Goal: Transaction & Acquisition: Download file/media

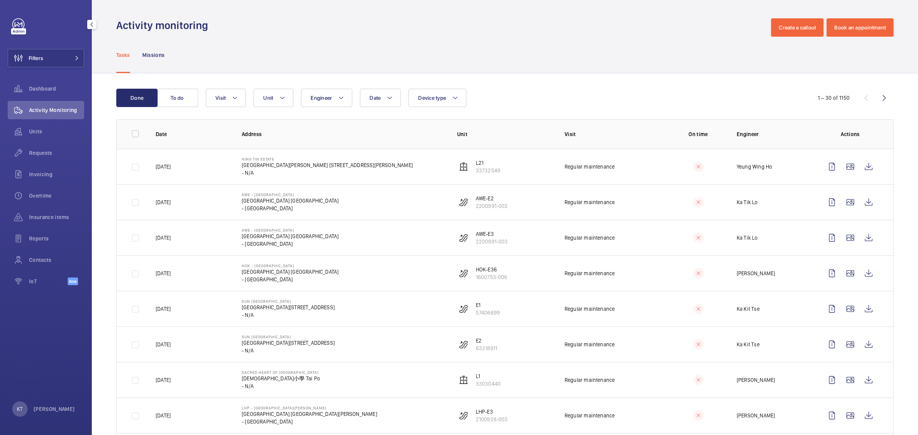
click at [52, 416] on div "[PERSON_NAME]" at bounding box center [43, 409] width 63 height 15
click at [53, 412] on div at bounding box center [459, 217] width 918 height 435
click at [49, 404] on div "[PERSON_NAME]" at bounding box center [43, 409] width 63 height 15
click at [49, 381] on p "Territory : [GEOGRAPHIC_DATA]" at bounding box center [56, 379] width 72 height 8
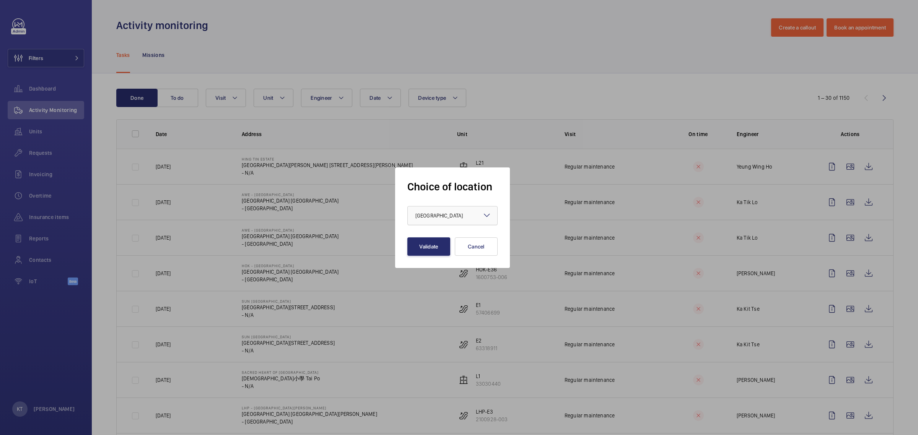
click at [435, 206] on div "× [GEOGRAPHIC_DATA] ×" at bounding box center [452, 215] width 90 height 19
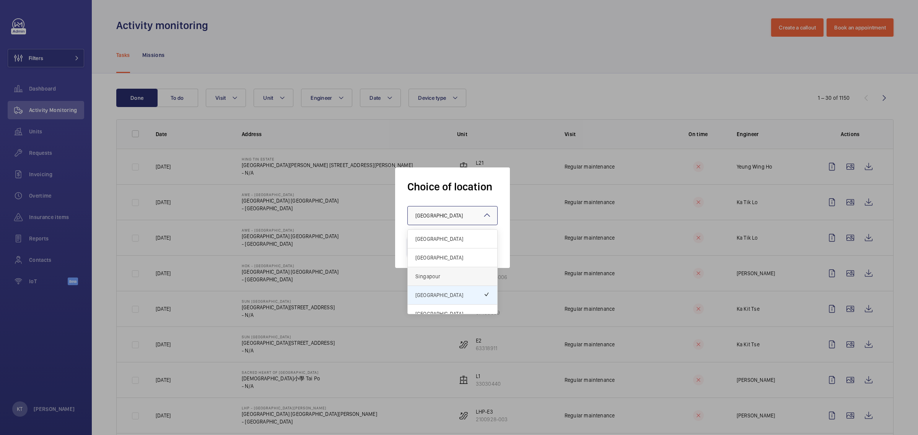
click at [445, 278] on span "Singapour" at bounding box center [452, 277] width 74 height 8
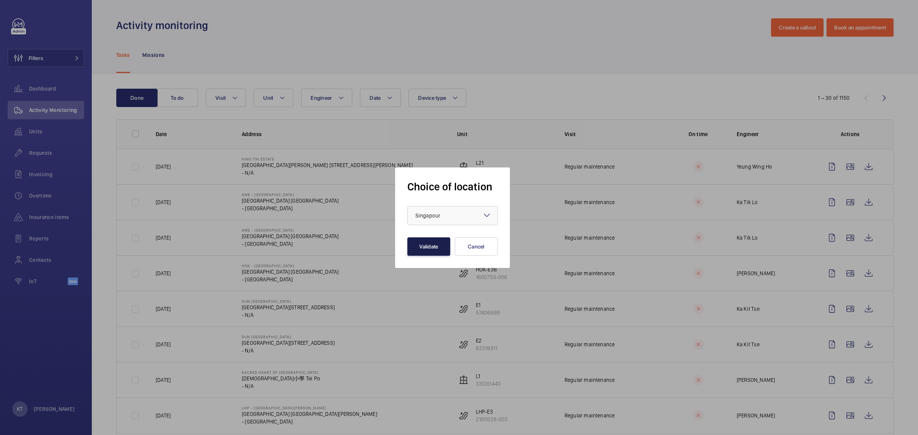
click at [441, 249] on button "Validate" at bounding box center [428, 247] width 43 height 18
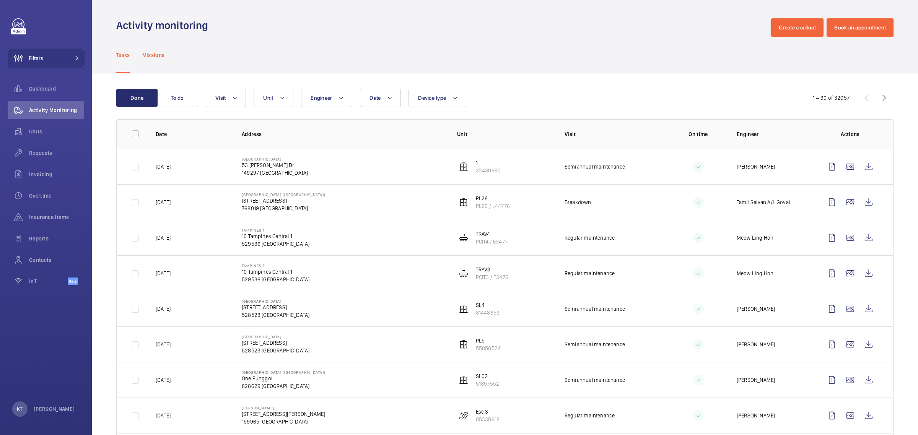
click at [157, 58] on p "Missions" at bounding box center [153, 55] width 23 height 8
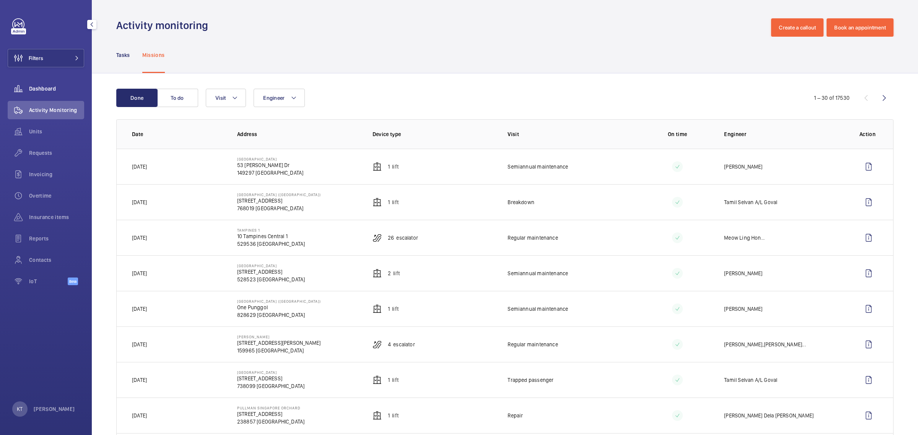
click at [53, 90] on span "Dashboard" at bounding box center [56, 89] width 55 height 8
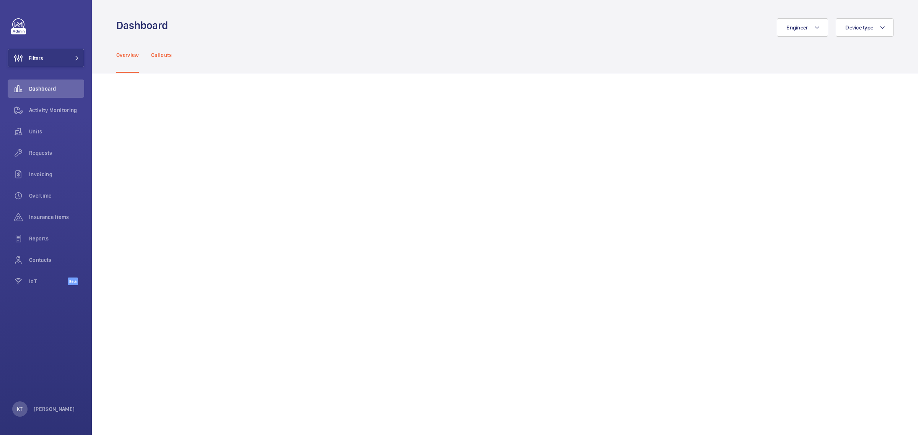
click at [166, 57] on p "Callouts" at bounding box center [161, 55] width 21 height 8
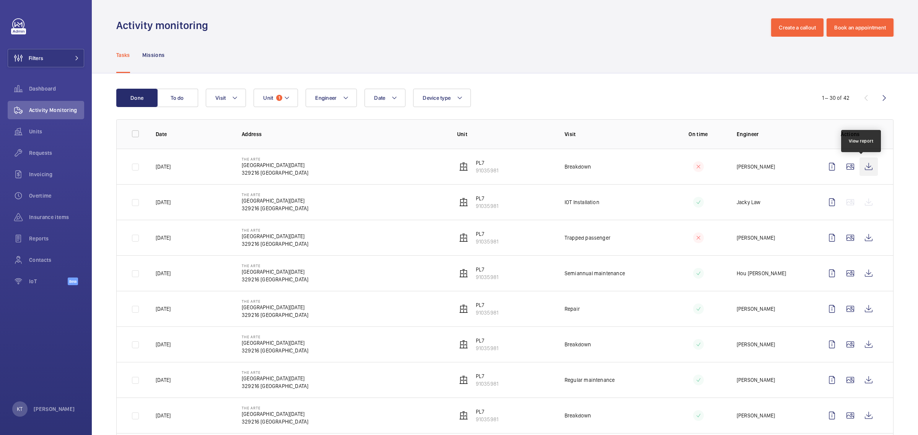
click at [867, 166] on wm-front-icon-button at bounding box center [869, 167] width 18 height 18
click at [863, 347] on wm-front-icon-button at bounding box center [869, 345] width 18 height 18
click at [860, 307] on wm-front-icon-button at bounding box center [869, 309] width 18 height 18
click at [864, 238] on wm-front-icon-button at bounding box center [869, 238] width 18 height 18
